Goal: Information Seeking & Learning: Learn about a topic

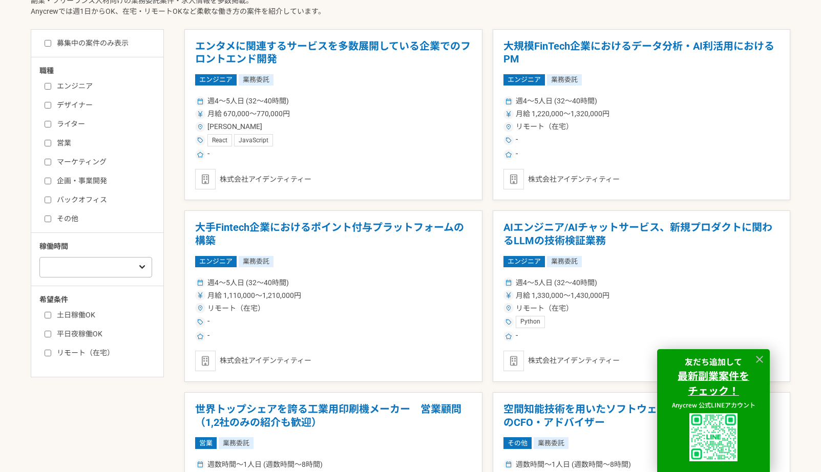
scroll to position [307, 0]
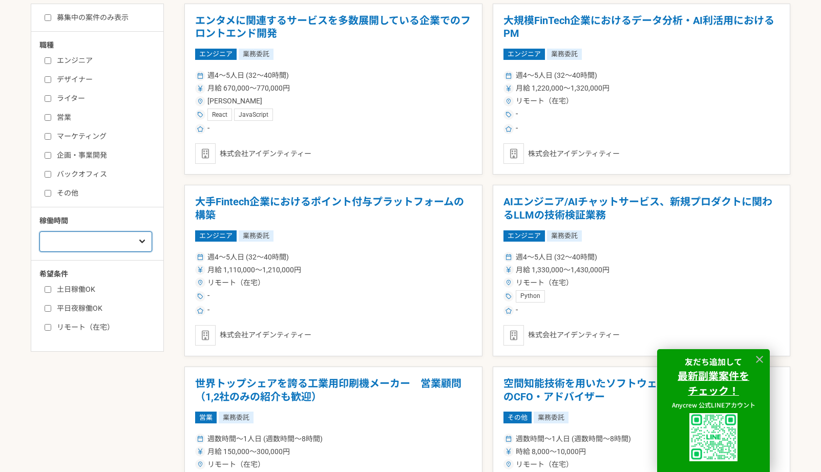
click at [125, 239] on select "週1人日（8時間）以下 週2人日（16時間）以下 週3人日（24時間）以下 週4人日（32時間）以下 週5人日（40時間）以下" at bounding box center [95, 242] width 113 height 20
select select "2"
click at [39, 232] on select "週1人日（8時間）以下 週2人日（16時間）以下 週3人日（24時間）以下 週4人日（32時間）以下 週5人日（40時間）以下" at bounding box center [95, 242] width 113 height 20
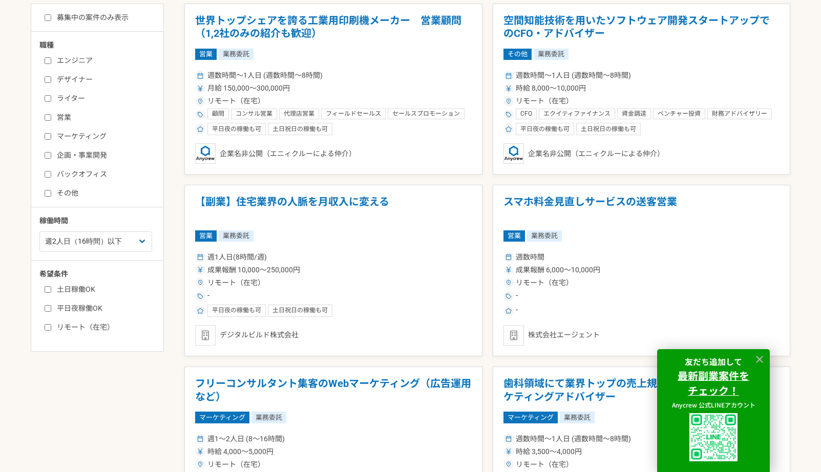
click at [74, 295] on label "土日稼働OK" at bounding box center [104, 289] width 118 height 11
click at [51, 293] on input "土日稼働OK" at bounding box center [48, 289] width 7 height 7
checkbox input "true"
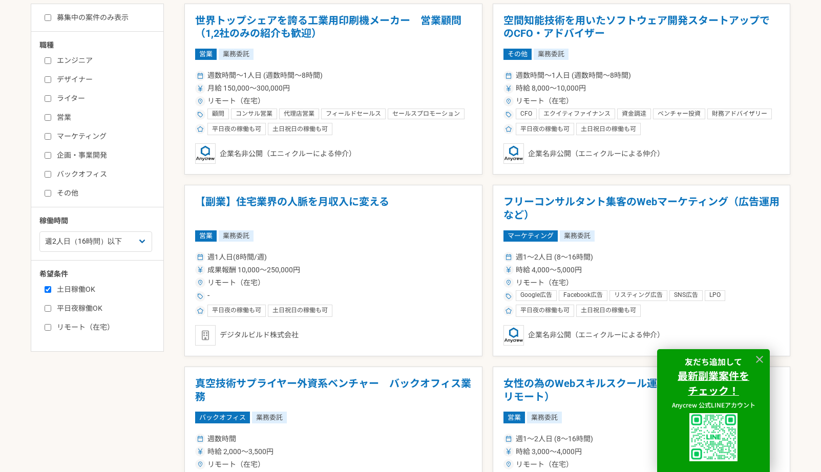
click at [105, 328] on label "リモート（在宅）" at bounding box center [104, 327] width 118 height 11
click at [51, 328] on input "リモート（在宅）" at bounding box center [48, 327] width 7 height 7
checkbox input "true"
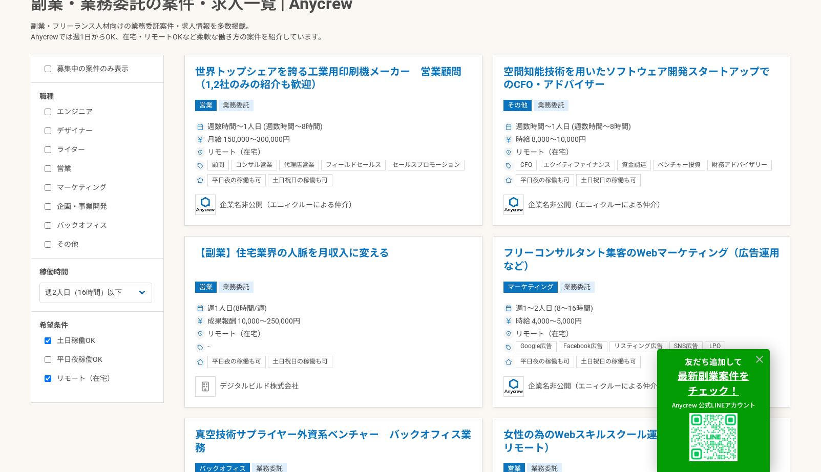
scroll to position [205, 0]
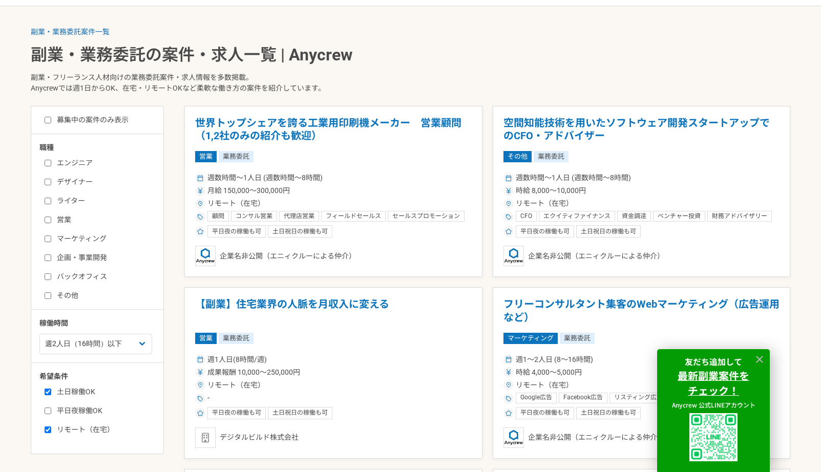
click at [91, 165] on label "エンジニア" at bounding box center [104, 163] width 118 height 11
click at [51, 165] on input "エンジニア" at bounding box center [48, 163] width 7 height 7
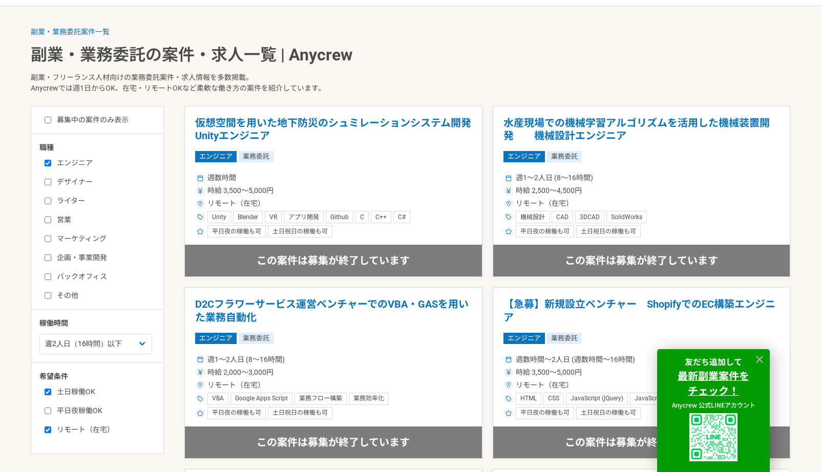
click at [91, 165] on label "エンジニア" at bounding box center [104, 163] width 118 height 11
click at [51, 165] on input "エンジニア" at bounding box center [48, 163] width 7 height 7
checkbox input "false"
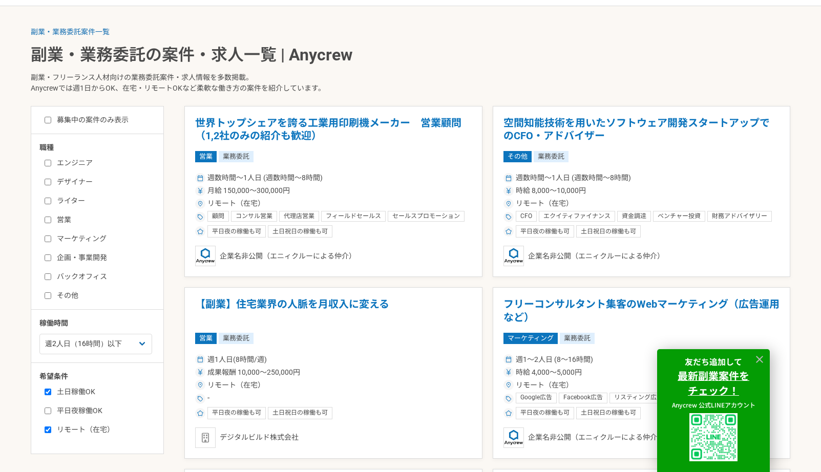
click at [85, 275] on label "バックオフィス" at bounding box center [104, 276] width 118 height 11
click at [51, 275] on input "バックオフィス" at bounding box center [48, 277] width 7 height 7
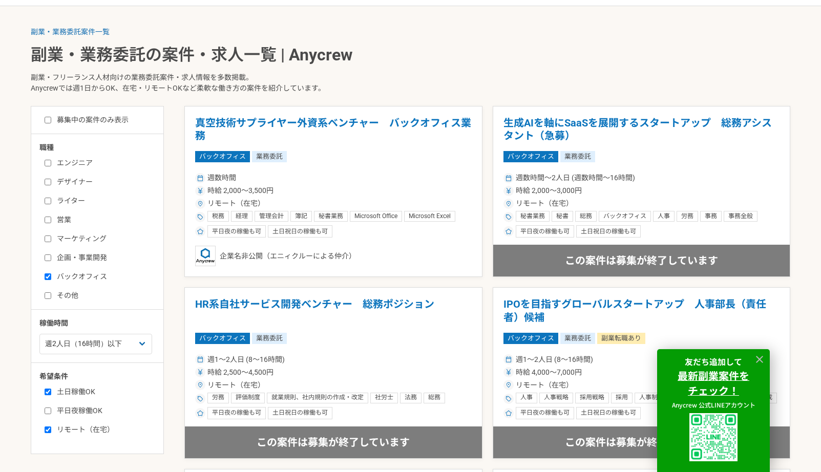
click at [85, 275] on label "バックオフィス" at bounding box center [104, 276] width 118 height 11
click at [51, 275] on input "バックオフィス" at bounding box center [48, 277] width 7 height 7
checkbox input "false"
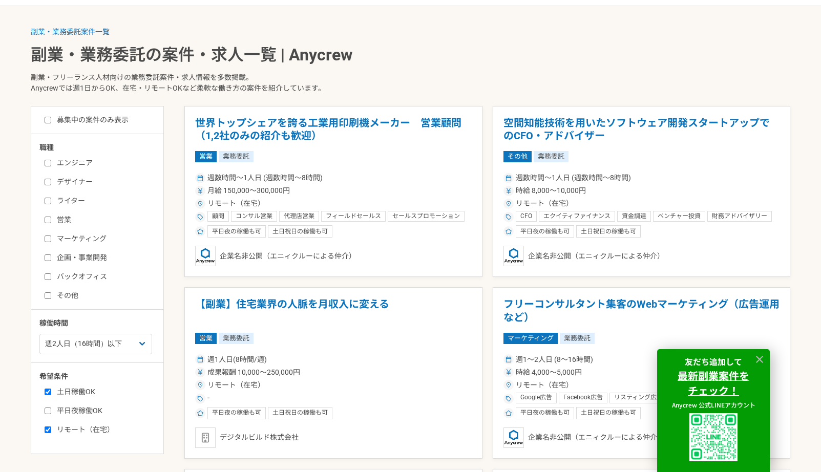
click at [100, 161] on label "エンジニア" at bounding box center [104, 163] width 118 height 11
click at [51, 161] on input "エンジニア" at bounding box center [48, 163] width 7 height 7
checkbox input "true"
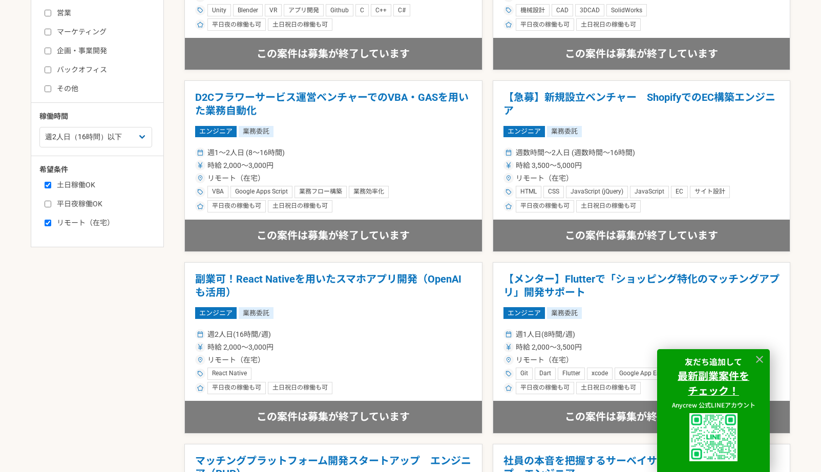
scroll to position [410, 0]
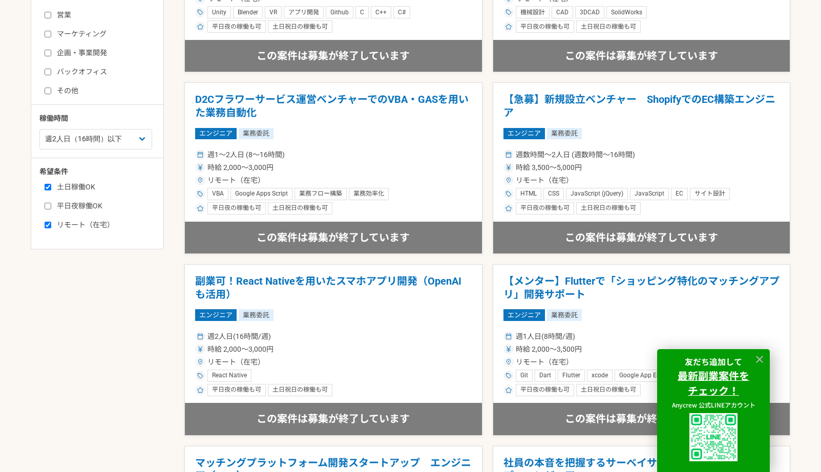
click at [90, 190] on label "土日稼働OK" at bounding box center [104, 187] width 118 height 11
click at [51, 190] on input "土日稼働OK" at bounding box center [48, 187] width 7 height 7
checkbox input "false"
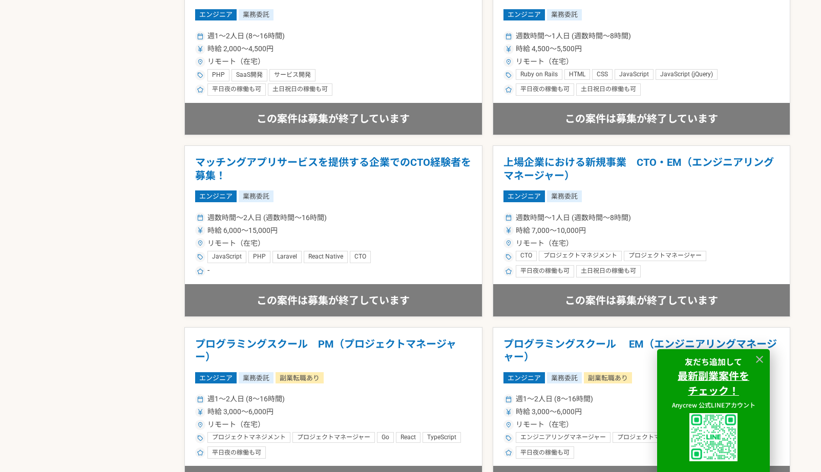
scroll to position [922, 0]
